Goal: Transaction & Acquisition: Register for event/course

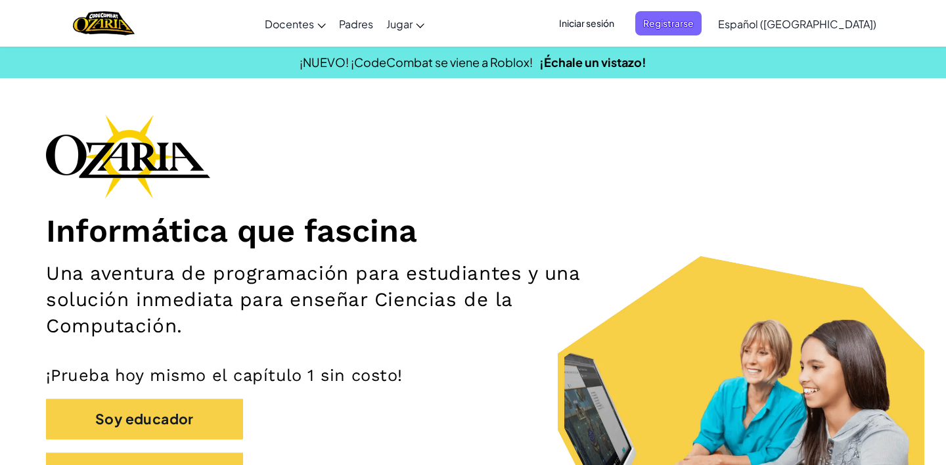
click at [621, 21] on span "Iniciar sesión" at bounding box center [586, 23] width 71 height 24
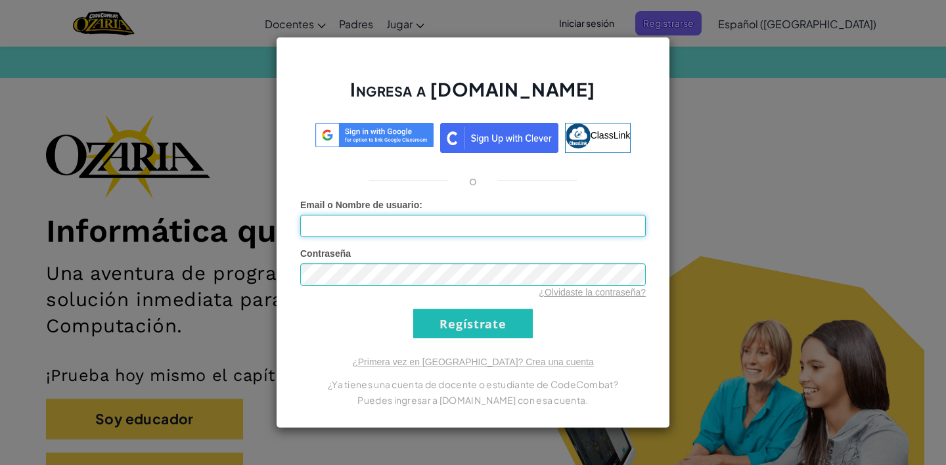
click at [481, 225] on input "Email o Nombre de usuario :" at bounding box center [473, 226] width 346 height 22
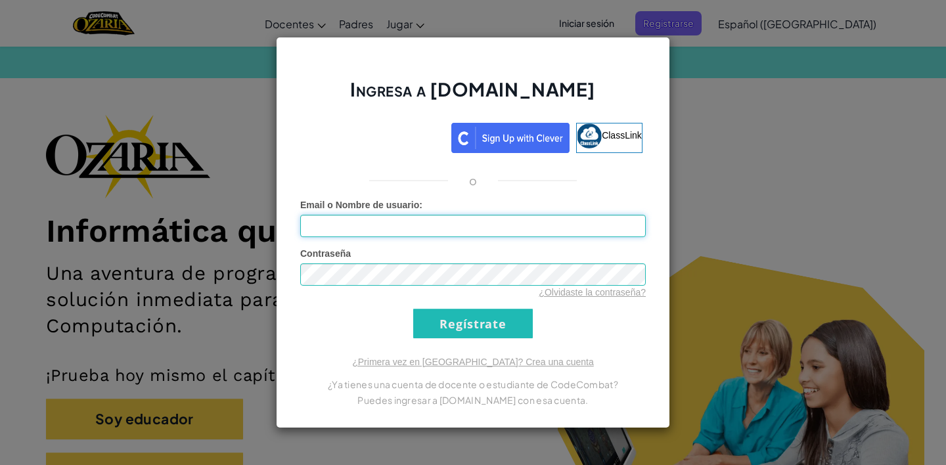
type input "[EMAIL_ADDRESS][DOMAIN_NAME]"
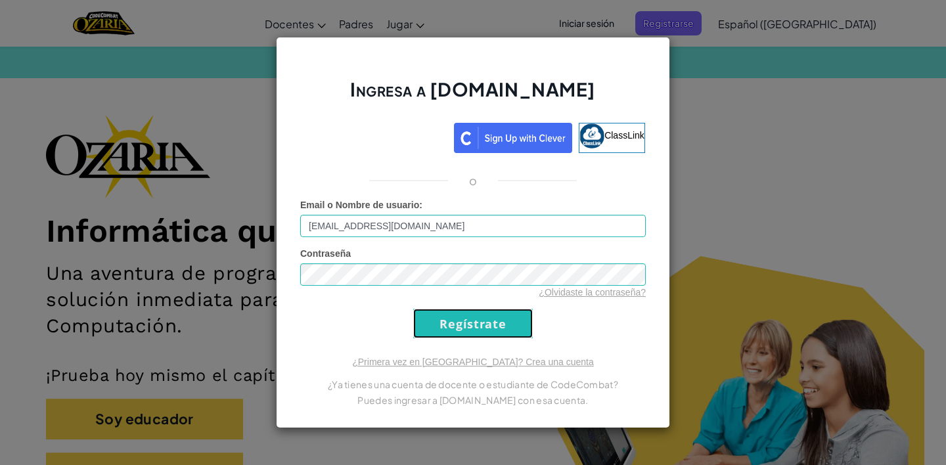
click at [490, 327] on input "Regístrate" at bounding box center [473, 324] width 120 height 30
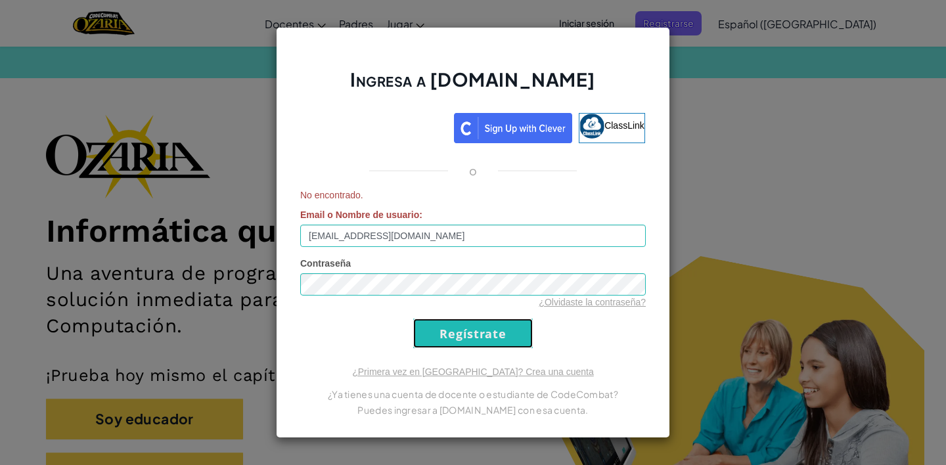
click at [489, 327] on input "Regístrate" at bounding box center [473, 334] width 120 height 30
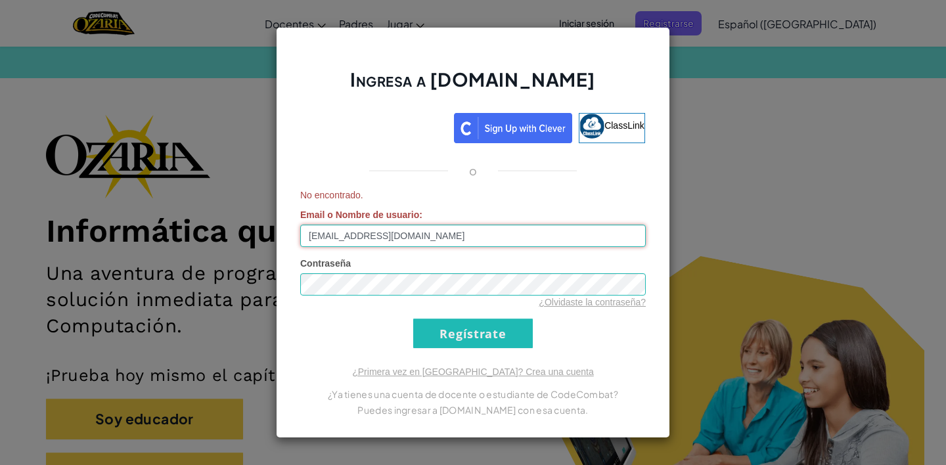
drag, startPoint x: 448, startPoint y: 237, endPoint x: 333, endPoint y: 233, distance: 115.0
click at [329, 235] on input "[EMAIL_ADDRESS][DOMAIN_NAME]" at bounding box center [473, 236] width 346 height 22
click at [175, 171] on div "Ingresa a [DOMAIN_NAME] ClassLink o No encontrado. Email o Nombre de usuario : …" at bounding box center [473, 232] width 946 height 465
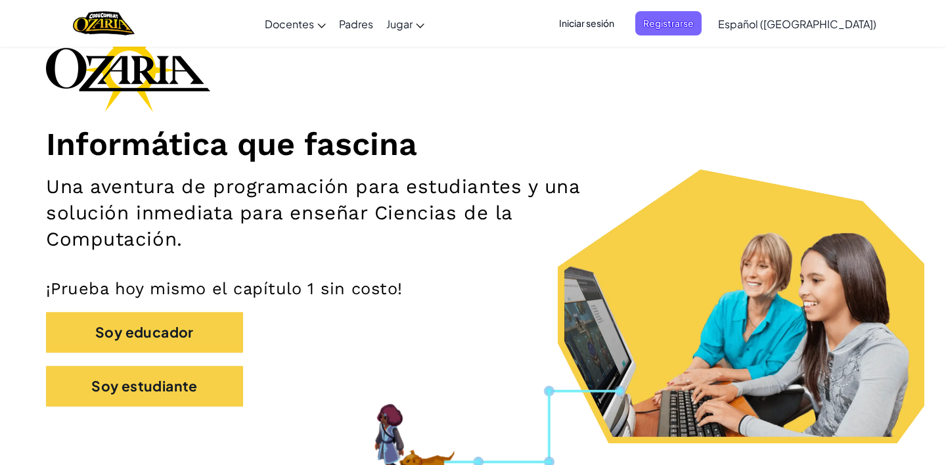
scroll to position [133, 0]
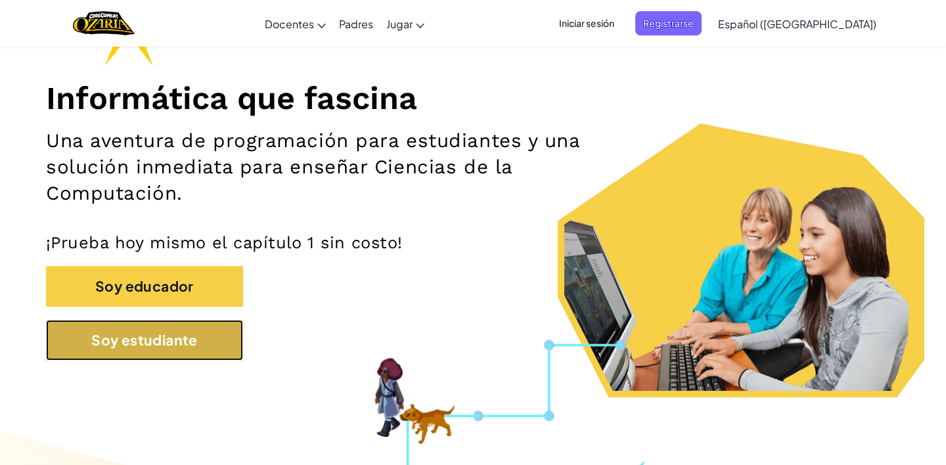
click at [183, 351] on button "Soy estudiante" at bounding box center [144, 340] width 197 height 41
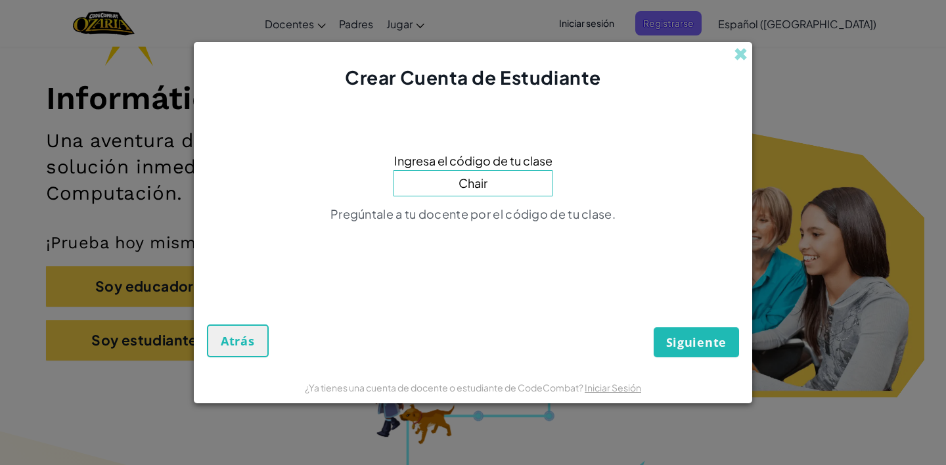
type input "ChairTrueZap"
click at [710, 344] on span "Siguiente" at bounding box center [696, 342] width 60 height 16
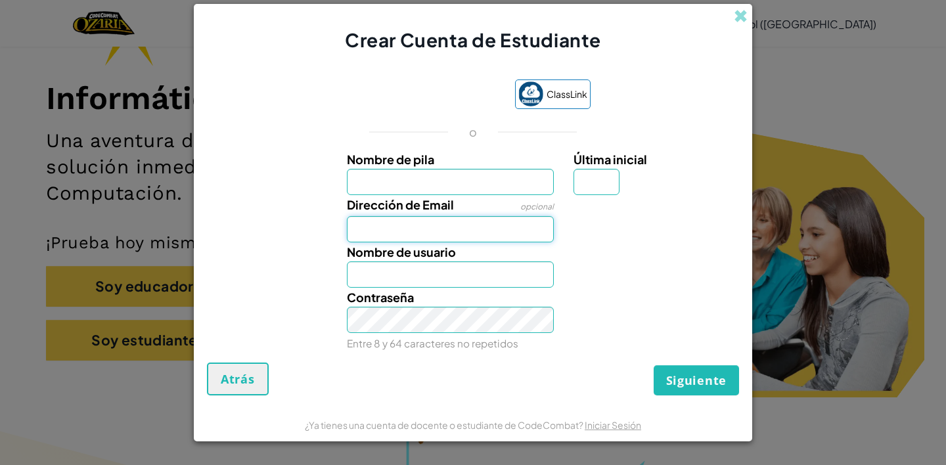
click at [447, 232] on input "Dirección de Email" at bounding box center [451, 229] width 208 height 26
type input "[EMAIL_ADDRESS][DOMAIN_NAME]"
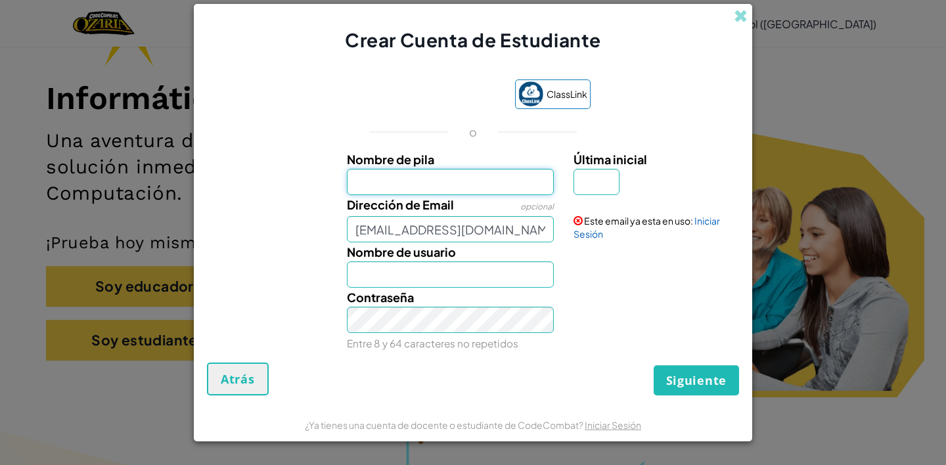
click at [420, 179] on input "Nombre de pila" at bounding box center [451, 182] width 208 height 26
type input "kamila"
type input "Kamila"
click at [595, 169] on label "Última inicial" at bounding box center [655, 159] width 162 height 19
click at [595, 169] on input "Última inicial" at bounding box center [597, 182] width 46 height 26
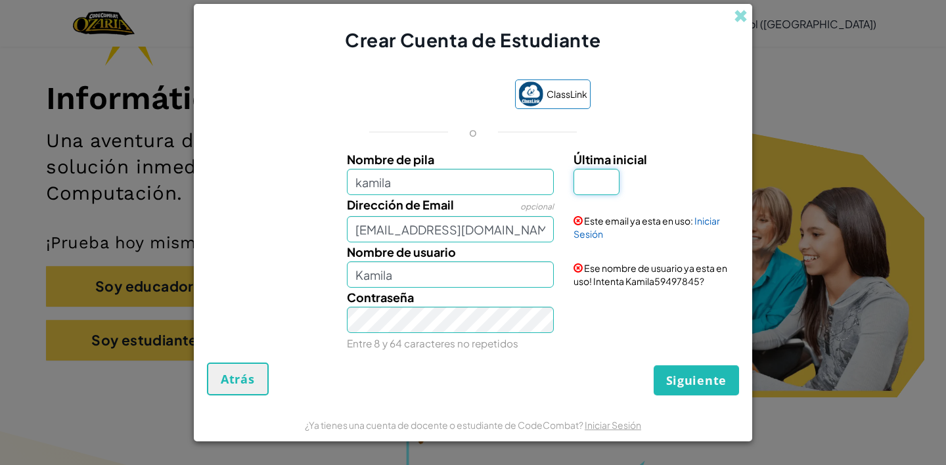
click at [595, 182] on input "Última inicial" at bounding box center [597, 182] width 46 height 26
type input "I"
click at [451, 283] on input "KamilaI" at bounding box center [451, 274] width 208 height 26
type input "K"
type input "kamilag"
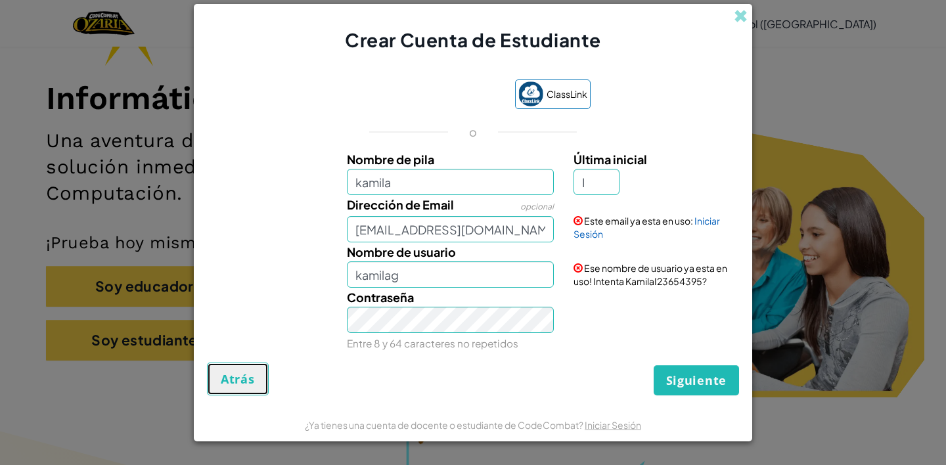
click at [234, 387] on button "Atrás" at bounding box center [238, 379] width 62 height 33
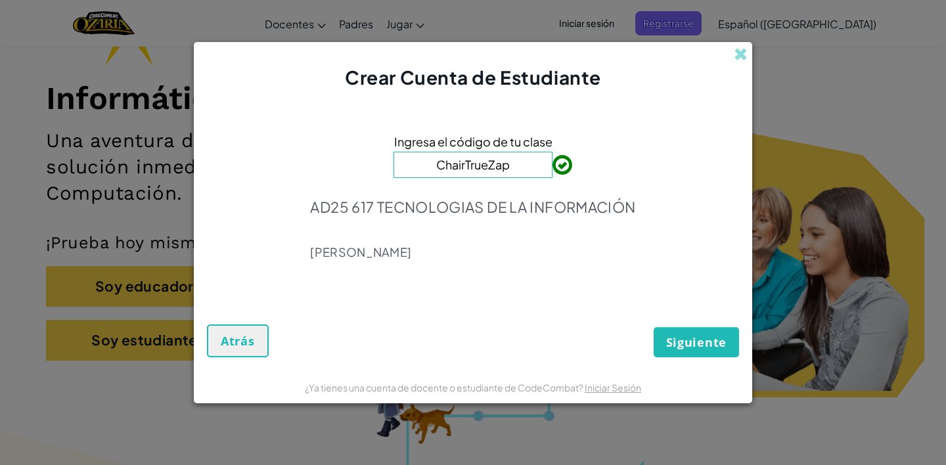
click at [749, 57] on div "Crear Cuenta de Estudiante" at bounding box center [473, 66] width 558 height 49
click at [746, 57] on span at bounding box center [741, 54] width 14 height 14
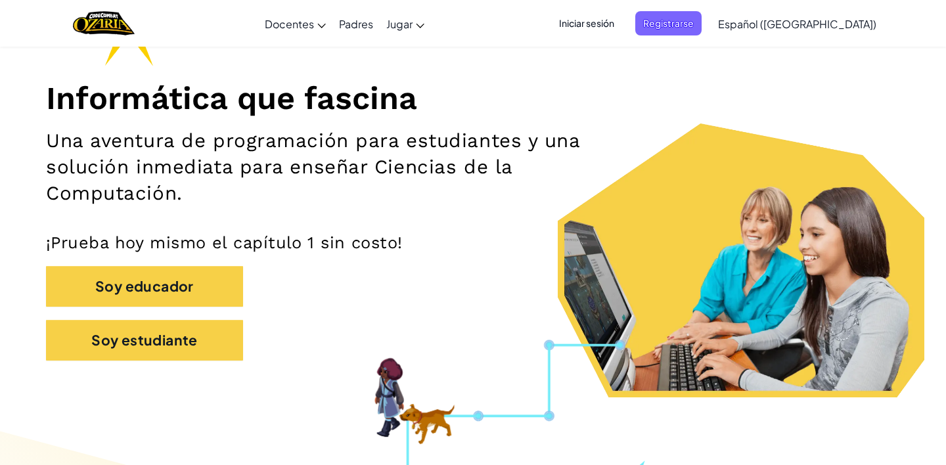
click at [622, 26] on span "Iniciar sesión" at bounding box center [586, 23] width 71 height 24
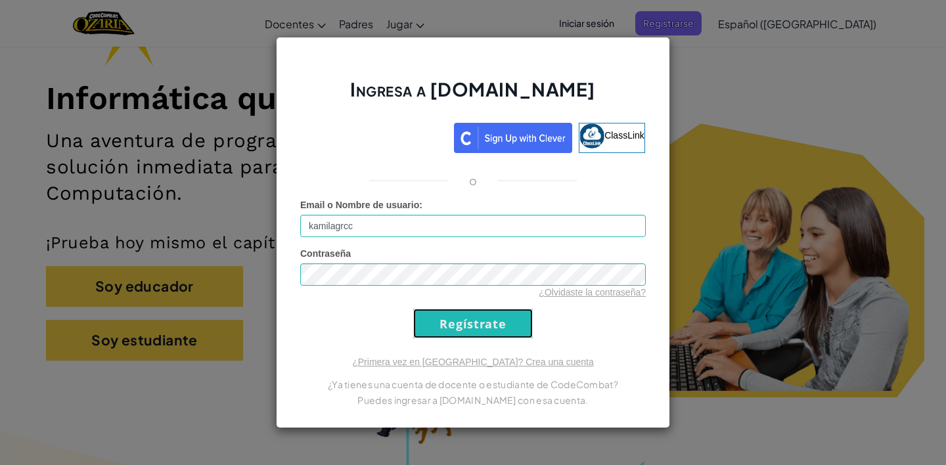
click at [425, 334] on input "Regístrate" at bounding box center [473, 324] width 120 height 30
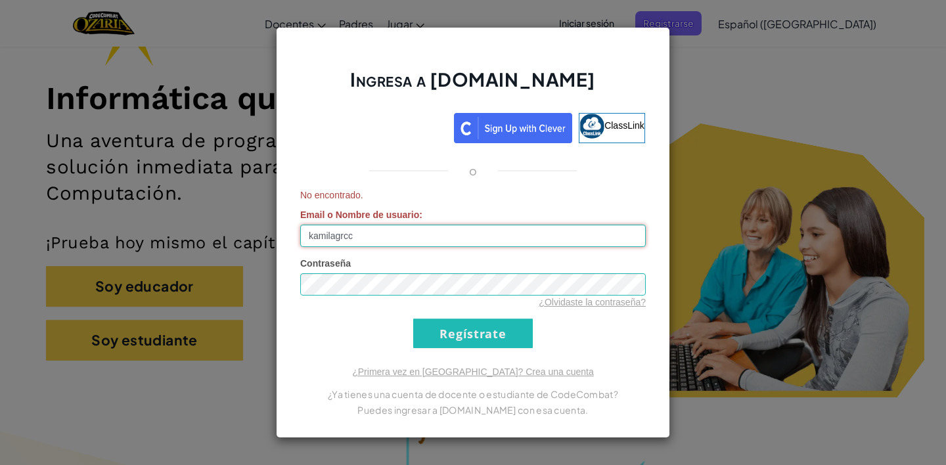
click at [378, 242] on input "kamilagrcc" at bounding box center [473, 236] width 346 height 22
type input "kamilagrc"
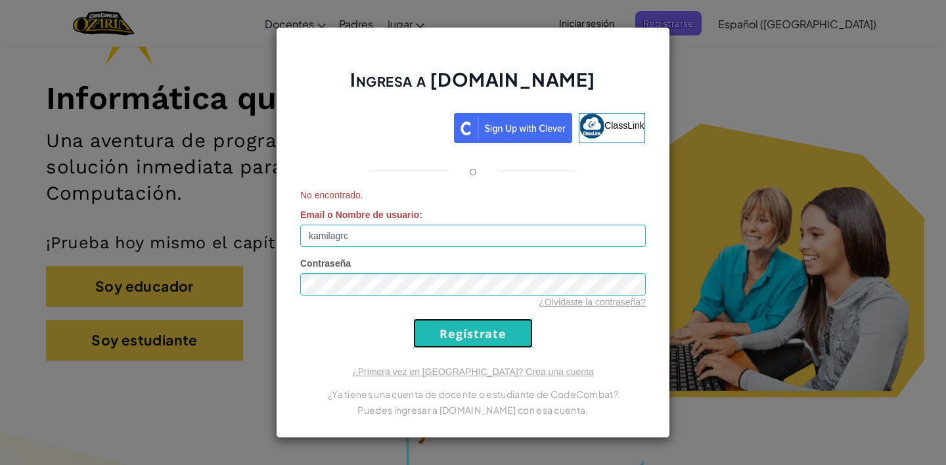
click at [453, 338] on input "Regístrate" at bounding box center [473, 334] width 120 height 30
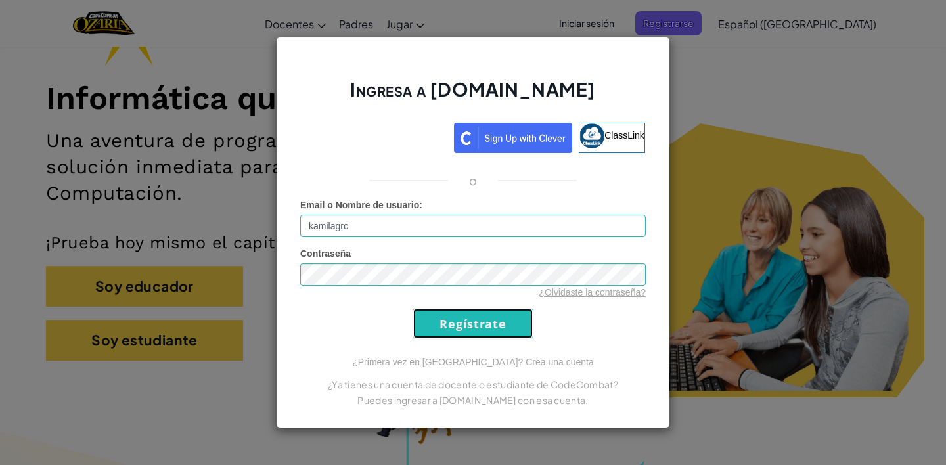
click at [442, 317] on input "Regístrate" at bounding box center [473, 324] width 120 height 30
